Goal: Information Seeking & Learning: Compare options

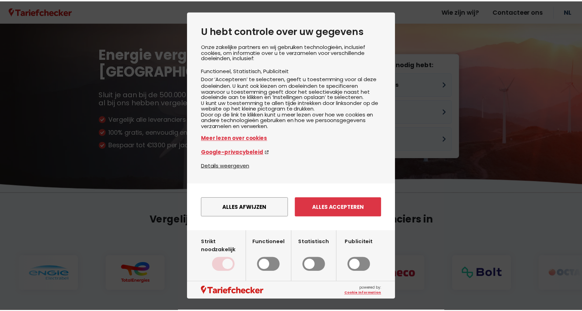
scroll to position [9, 0]
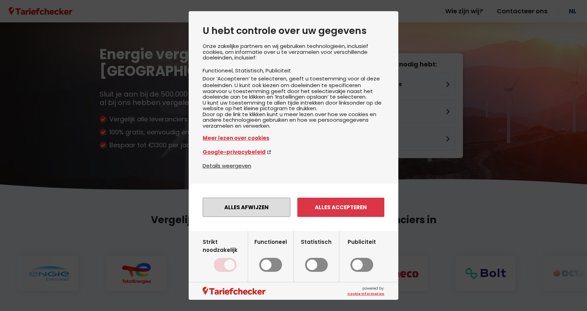
click at [235, 210] on button "Alles afwijzen" at bounding box center [247, 207] width 88 height 19
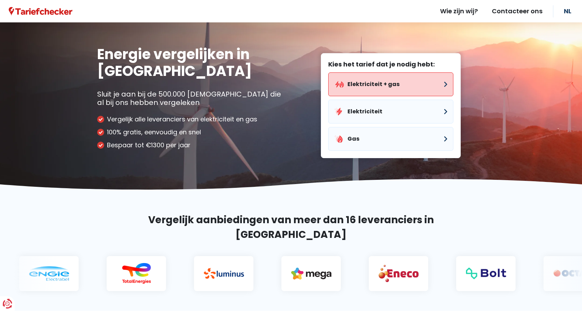
click at [356, 83] on button "Elektriciteit + gas" at bounding box center [390, 84] width 125 height 24
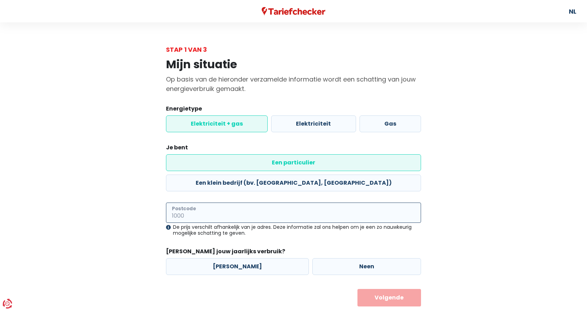
click at [171, 202] on input "Postcode" at bounding box center [293, 212] width 255 height 20
type input "3001"
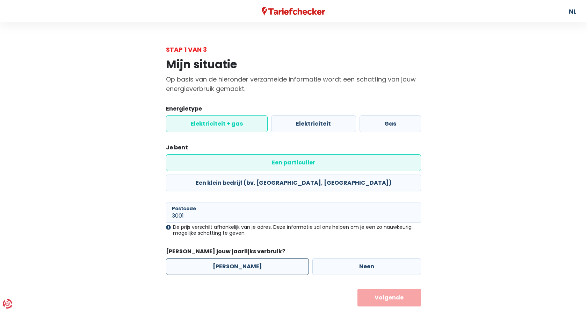
click at [228, 258] on label "[PERSON_NAME]" at bounding box center [237, 266] width 143 height 17
click at [228, 258] on input "[PERSON_NAME]" at bounding box center [237, 266] width 143 height 17
radio input "true"
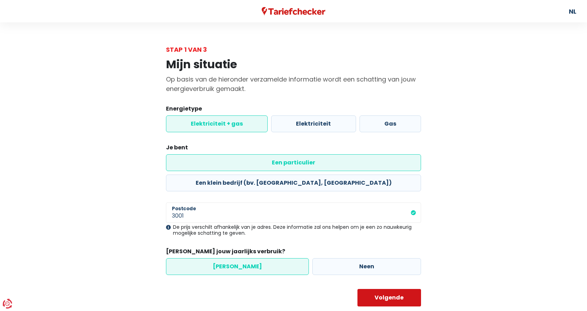
click at [389, 289] on button "Volgende" at bounding box center [390, 297] width 64 height 17
select select
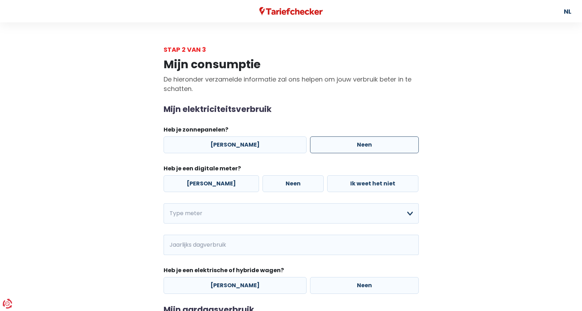
click at [351, 145] on label "Neen" at bounding box center [364, 144] width 109 height 17
click at [351, 145] on input "Neen" at bounding box center [364, 144] width 109 height 17
radio input "true"
click at [196, 184] on label "[PERSON_NAME]" at bounding box center [211, 183] width 95 height 17
click at [196, 184] on input "[PERSON_NAME]" at bounding box center [211, 183] width 95 height 17
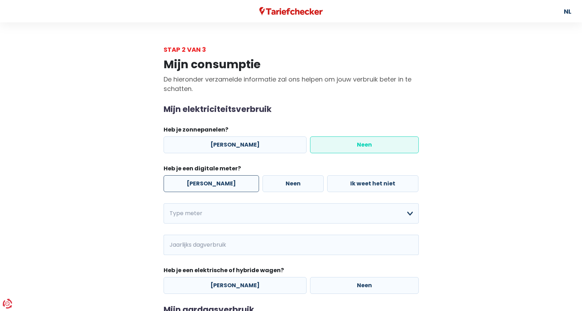
radio input "true"
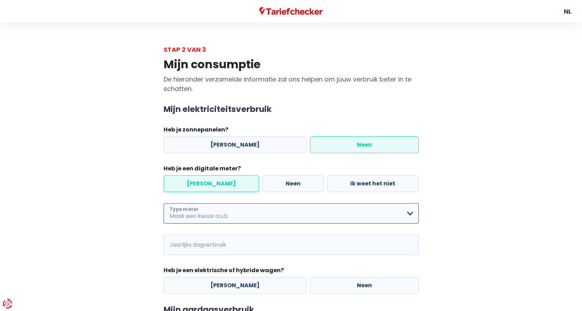
click at [411, 216] on select "Enkelvoudig Tweevoudig Enkelvoudig + uitsluitend nachttarief Tweevoudig + uitsl…" at bounding box center [291, 213] width 255 height 20
select select "day_night_bi_hourly"
click at [164, 203] on select "Enkelvoudig Tweevoudig Enkelvoudig + uitsluitend nachttarief Tweevoudig + uitsl…" at bounding box center [291, 213] width 255 height 20
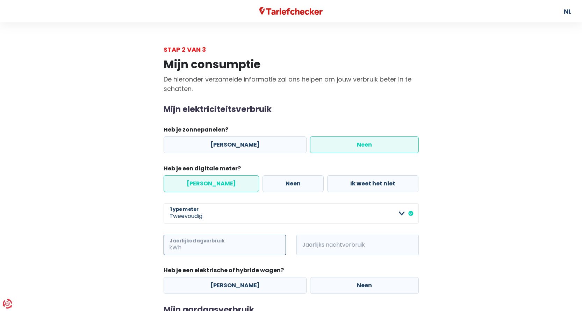
click at [259, 244] on input "Jaarlijks dagverbruik" at bounding box center [234, 245] width 103 height 20
type input "1089"
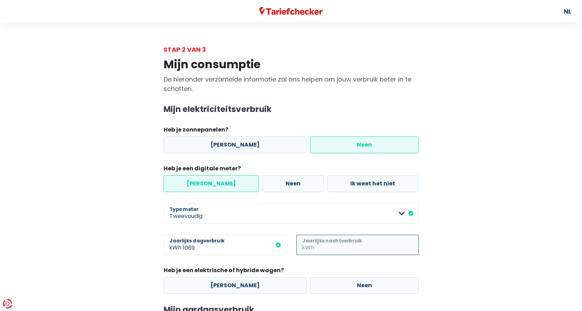
click at [347, 244] on input "Jaarlijks nachtverbruik" at bounding box center [367, 245] width 103 height 20
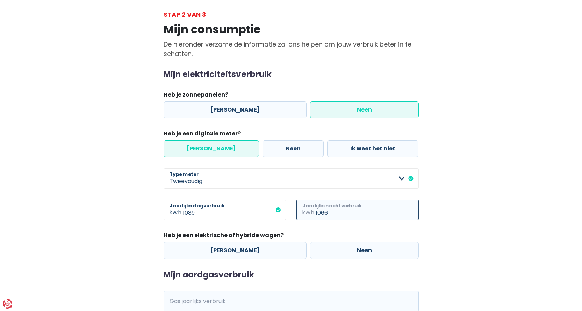
scroll to position [70, 0]
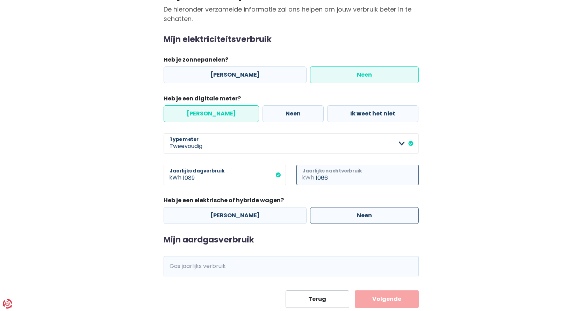
type input "1066"
click at [352, 215] on label "Neen" at bounding box center [364, 215] width 109 height 17
click at [352, 215] on input "Neen" at bounding box center [364, 215] width 109 height 17
radio input "true"
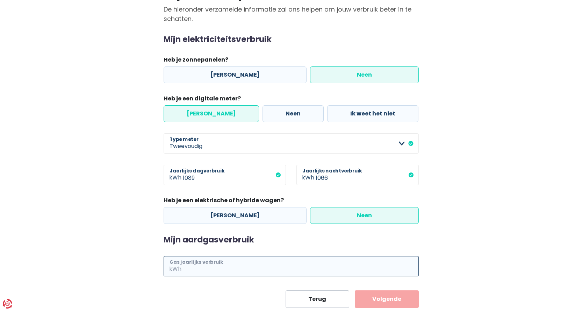
click at [202, 266] on input "Gas jaarlijks verbruik" at bounding box center [301, 266] width 236 height 20
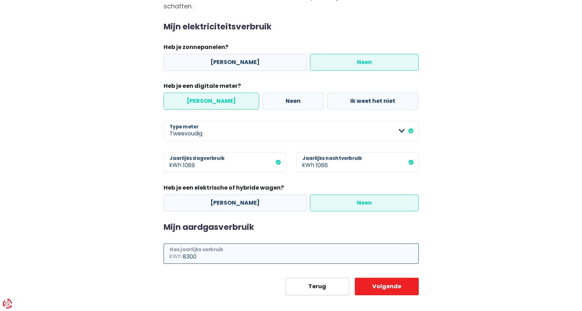
scroll to position [89, 0]
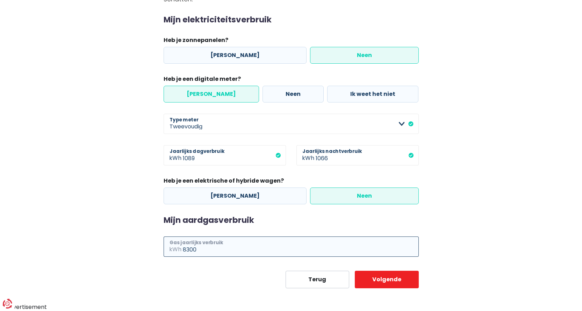
type input "8300"
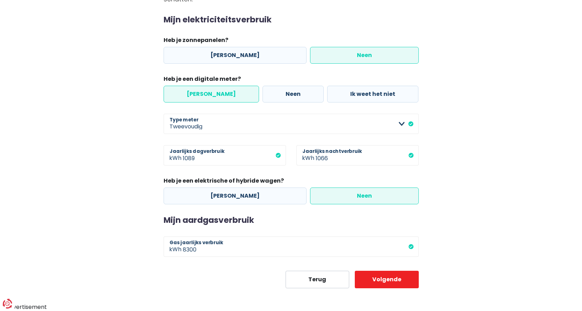
click at [359, 194] on label "Neen" at bounding box center [364, 195] width 109 height 17
click at [359, 194] on input "Neen" at bounding box center [364, 195] width 109 height 17
click at [354, 194] on label "Neen" at bounding box center [364, 195] width 109 height 17
click at [354, 194] on input "Neen" at bounding box center [364, 195] width 109 height 17
click at [387, 278] on button "Volgende" at bounding box center [387, 279] width 64 height 17
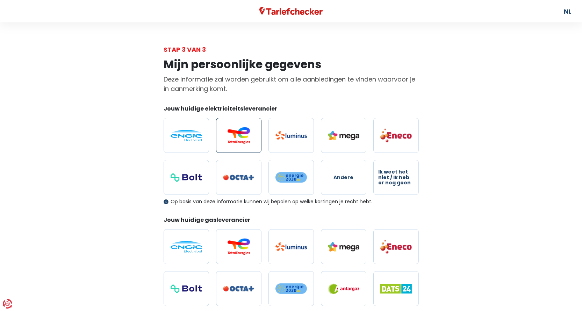
click at [240, 136] on img at bounding box center [238, 135] width 31 height 17
click at [240, 136] on input "radio" at bounding box center [238, 135] width 45 height 35
radio input "true"
click at [241, 252] on img at bounding box center [238, 246] width 31 height 17
click at [241, 252] on input "radio" at bounding box center [238, 246] width 45 height 35
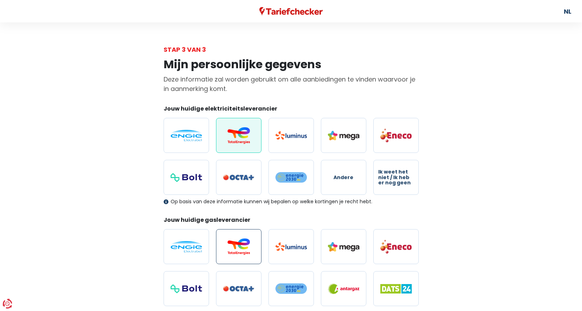
radio input "true"
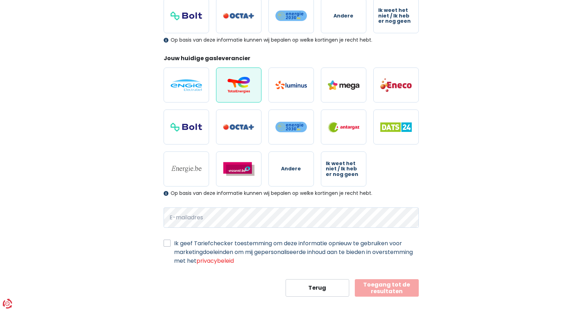
scroll to position [170, 0]
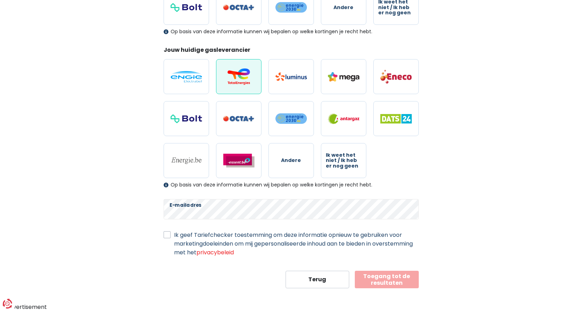
click at [174, 235] on label "Ik geef Tariefchecker toestemming om deze informatie opnieuw te gebruiken voor …" at bounding box center [296, 243] width 245 height 26
click at [166, 235] on input "Ik geef Tariefchecker toestemming om deze informatie opnieuw te gebruiken voor …" at bounding box center [167, 233] width 7 height 7
checkbox input "true"
click at [382, 279] on button "Toegang tot de resultaten" at bounding box center [387, 279] width 64 height 17
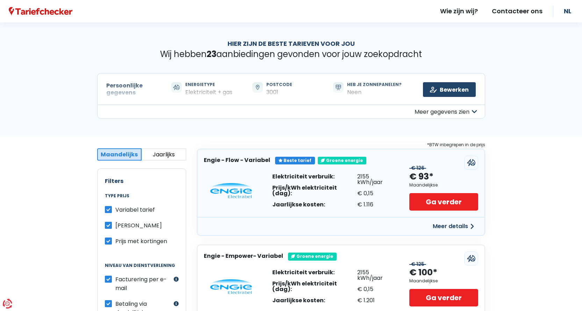
click at [455, 225] on button "Meer details" at bounding box center [454, 226] width 50 height 13
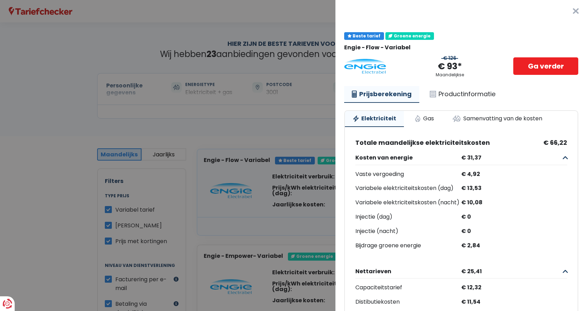
click at [565, 9] on button "×" at bounding box center [576, 11] width 22 height 22
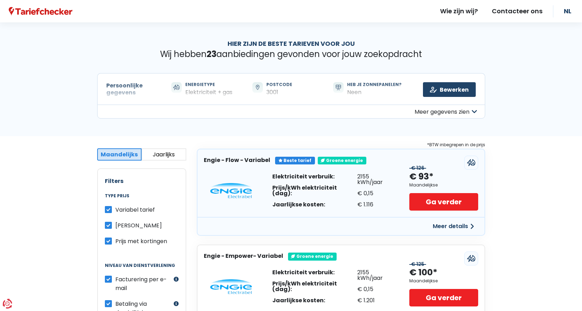
click at [202, 105] on button "Meer gegevens zien" at bounding box center [291, 112] width 388 height 14
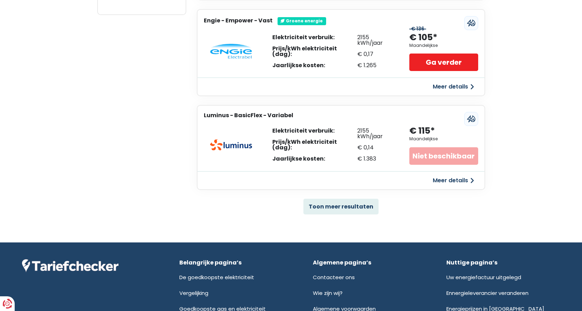
scroll to position [489, 0]
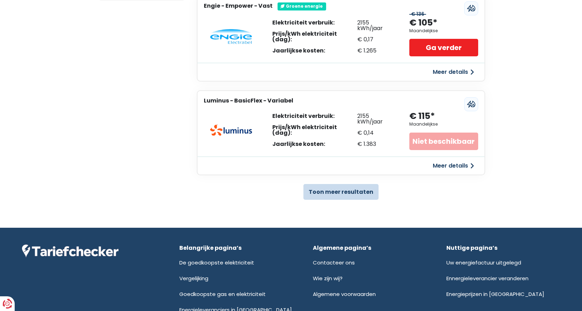
click at [331, 192] on button "Toon meer resultaten" at bounding box center [340, 192] width 75 height 16
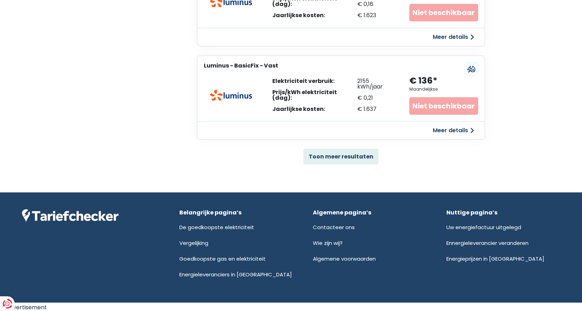
scroll to position [1472, 0]
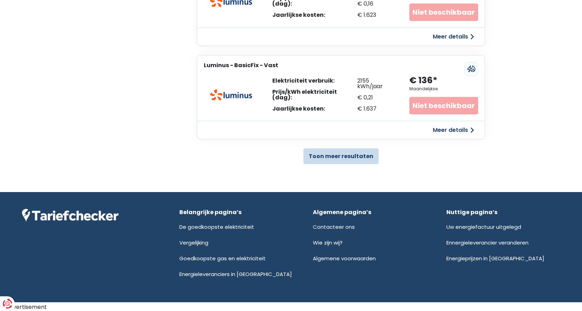
click at [331, 154] on button "Toon meer resultaten" at bounding box center [340, 156] width 75 height 16
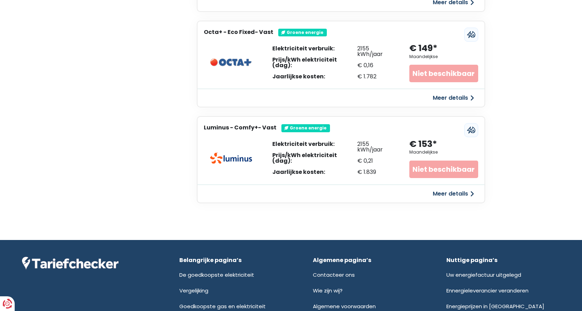
scroll to position [2219, 0]
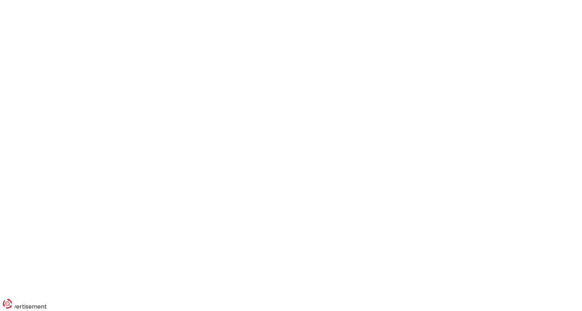
scroll to position [170, 0]
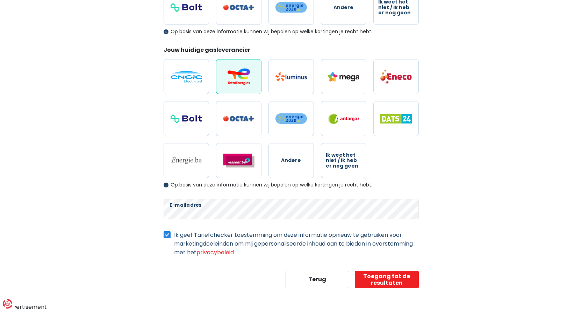
select select "day_night_bi_hourly"
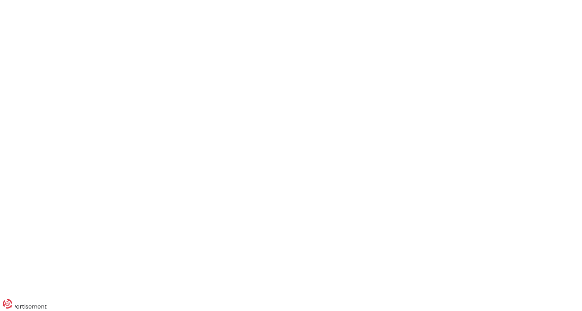
scroll to position [89, 0]
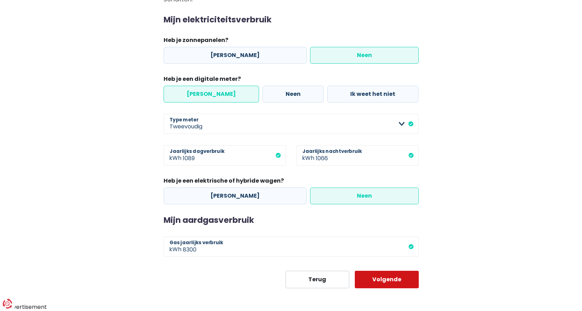
click at [372, 278] on button "Volgende" at bounding box center [387, 279] width 64 height 17
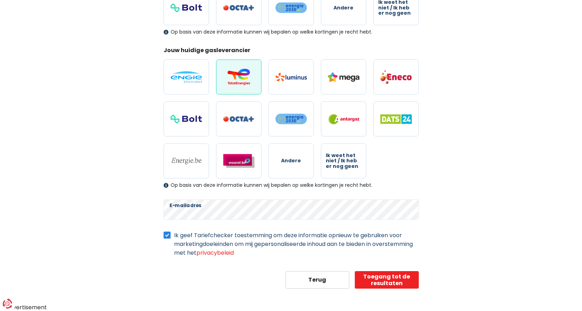
scroll to position [170, 0]
click at [382, 279] on button "Toegang tot de resultaten" at bounding box center [387, 279] width 64 height 17
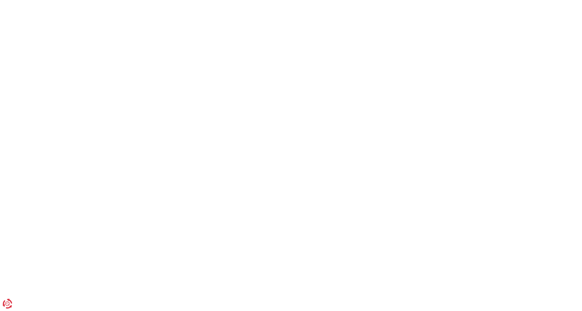
scroll to position [170, 0]
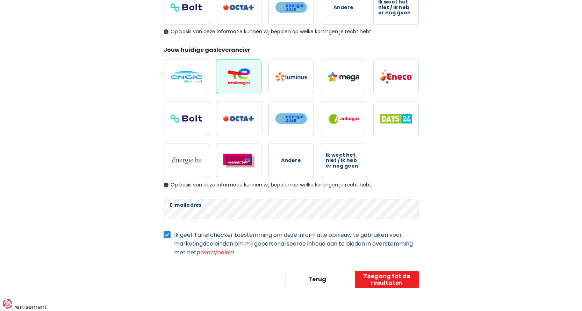
select select "day_night_bi_hourly"
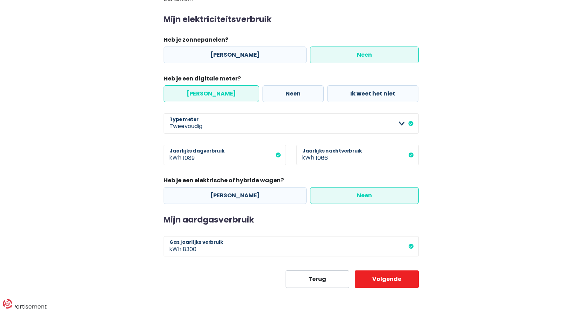
scroll to position [89, 0]
